Goal: Entertainment & Leisure: Consume media (video, audio)

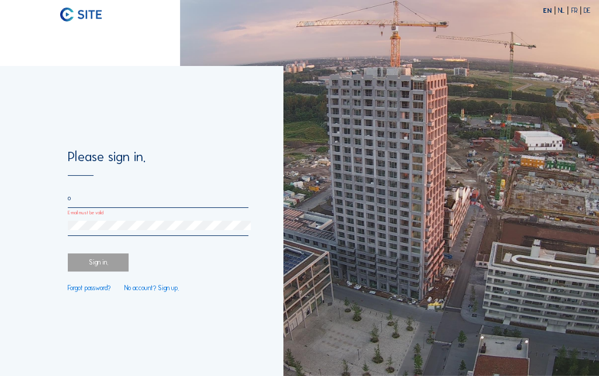
type input "[PERSON_NAME][EMAIL_ADDRESS][PERSON_NAME][DOMAIN_NAME]"
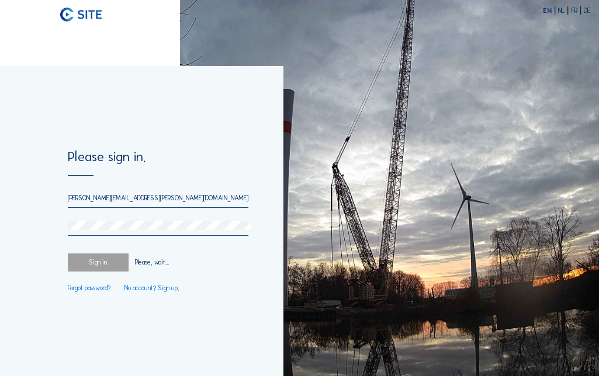
click at [106, 266] on div "Sign in." at bounding box center [98, 263] width 61 height 18
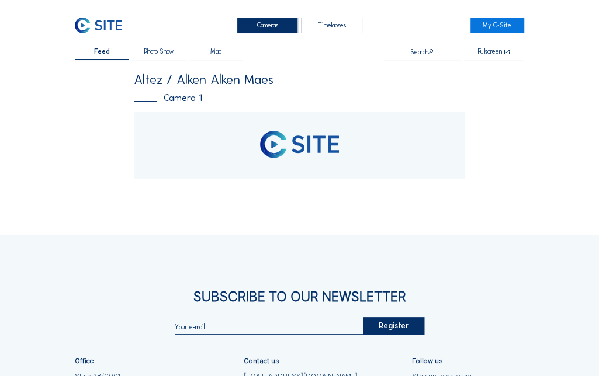
click at [337, 30] on div "Timelapses" at bounding box center [331, 26] width 61 height 16
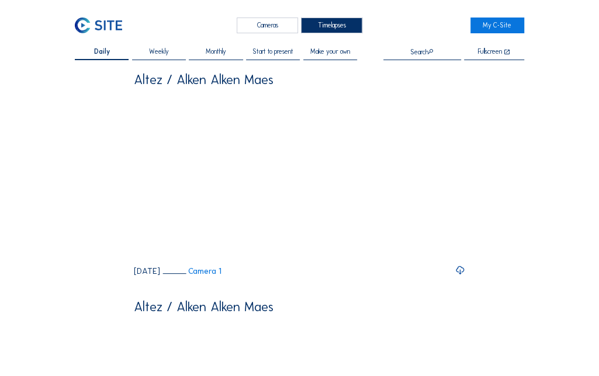
click at [288, 55] on span "Start to present" at bounding box center [272, 51] width 41 height 6
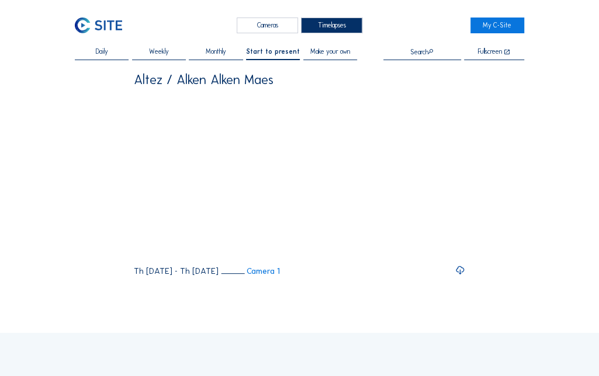
click at [276, 50] on span "Start to present" at bounding box center [273, 51] width 54 height 6
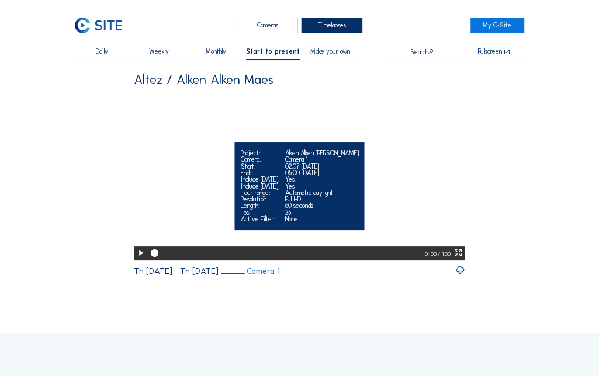
click at [141, 259] on icon at bounding box center [140, 253] width 9 height 11
drag, startPoint x: 141, startPoint y: 278, endPoint x: 202, endPoint y: 235, distance: 73.4
click at [202, 235] on div "Your browser does not support the video tag. Project: Alken Alken Maes Camera: …" at bounding box center [299, 176] width 331 height 167
click at [140, 259] on icon at bounding box center [140, 253] width 9 height 11
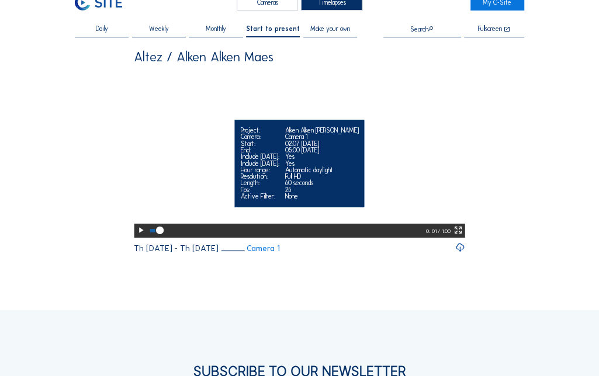
scroll to position [23, 0]
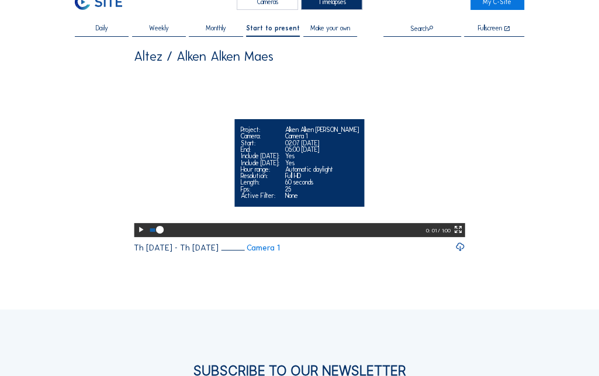
click at [460, 235] on icon at bounding box center [457, 229] width 9 height 11
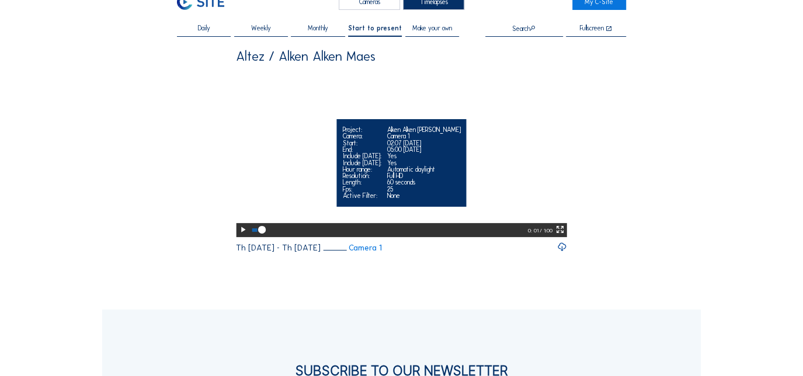
scroll to position [0, 0]
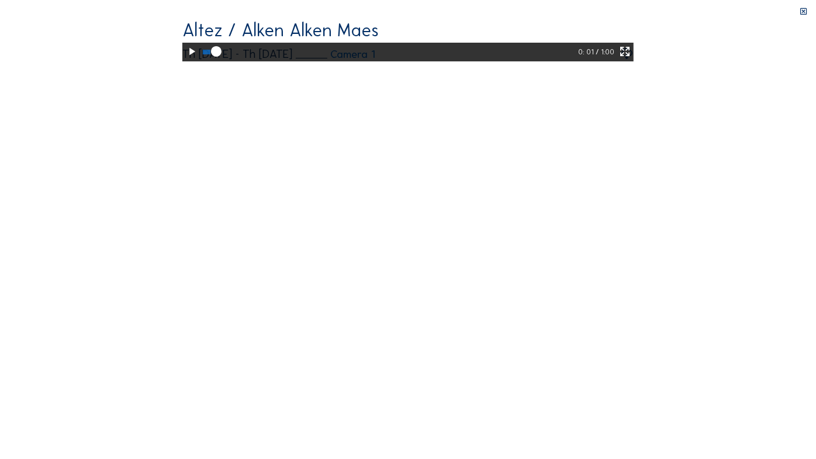
drag, startPoint x: 37, startPoint y: 449, endPoint x: 22, endPoint y: 450, distance: 15.8
click at [200, 61] on div at bounding box center [389, 52] width 378 height 19
click at [203, 54] on div at bounding box center [204, 52] width 2 height 5
drag, startPoint x: 23, startPoint y: 452, endPoint x: 15, endPoint y: 452, distance: 7.6
click at [182, 61] on div "0: 00 / 1:00" at bounding box center [407, 52] width 451 height 19
